Goal: Find contact information: Find contact information

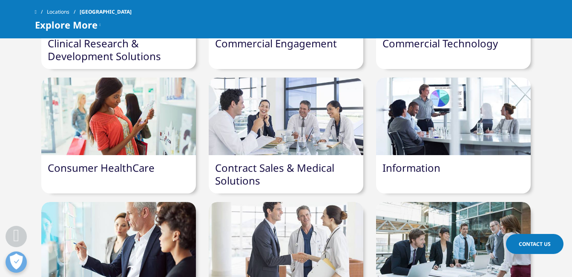
scroll to position [398, 0]
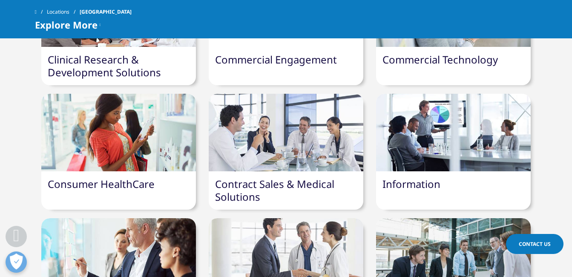
drag, startPoint x: 574, startPoint y: 6, endPoint x: 383, endPoint y: 23, distance: 191.9
click at [383, 23] on div "Explore More Solutions" at bounding box center [286, 25] width 502 height 10
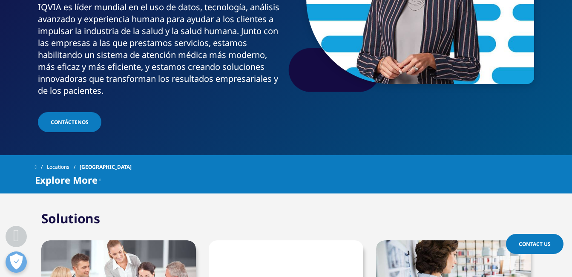
scroll to position [111, 0]
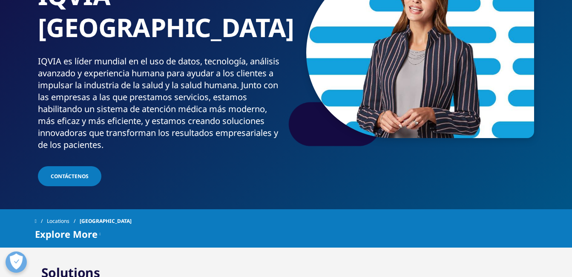
click at [69, 166] on link "Contáctenos" at bounding box center [69, 176] width 63 height 20
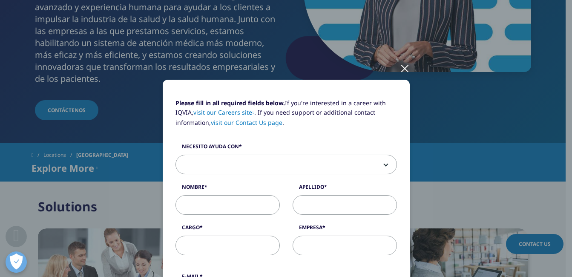
scroll to position [179, 0]
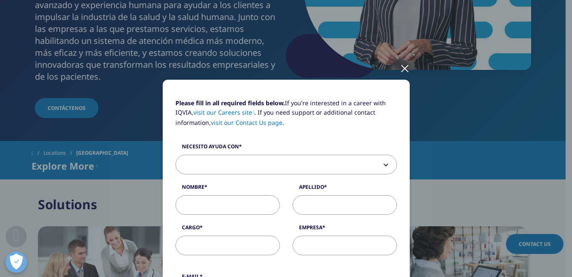
click at [404, 67] on div at bounding box center [405, 67] width 10 height 23
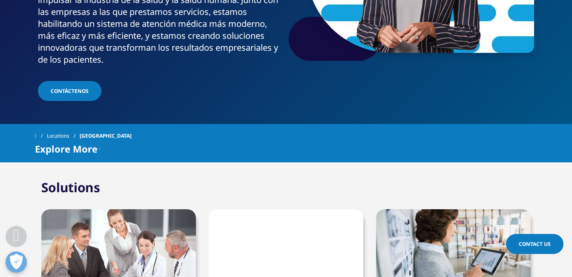
scroll to position [213, 0]
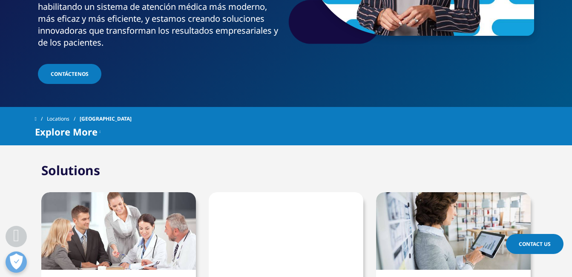
click at [526, 246] on span "Contact Us" at bounding box center [534, 243] width 32 height 7
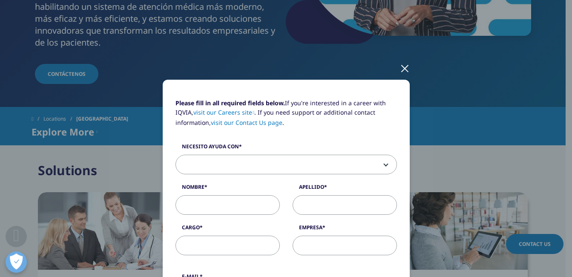
click at [400, 66] on div at bounding box center [405, 67] width 10 height 23
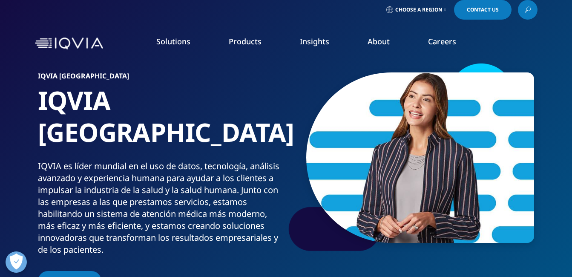
scroll to position [0, 0]
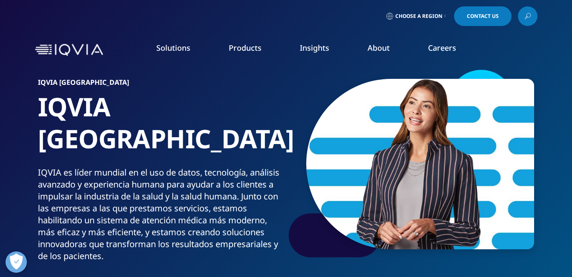
click at [526, 13] on icon at bounding box center [527, 16] width 7 height 11
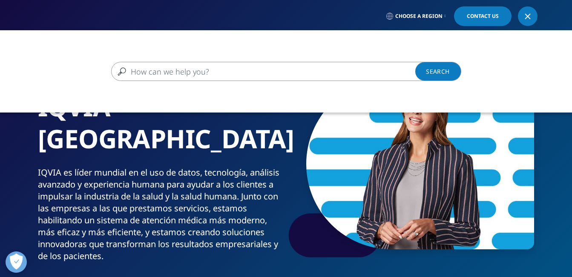
click at [548, 63] on div "Clear Search Loading" at bounding box center [286, 71] width 572 height 19
click at [444, 17] on icon at bounding box center [444, 15] width 1 height 3
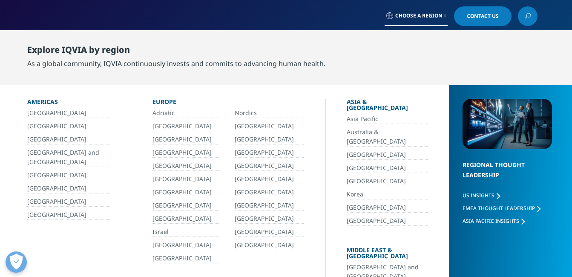
click at [465, 57] on div "Explore IQVIA by region As a global community, IQVIA continuously invests and c…" at bounding box center [293, 56] width 532 height 44
